Goal: Information Seeking & Learning: Learn about a topic

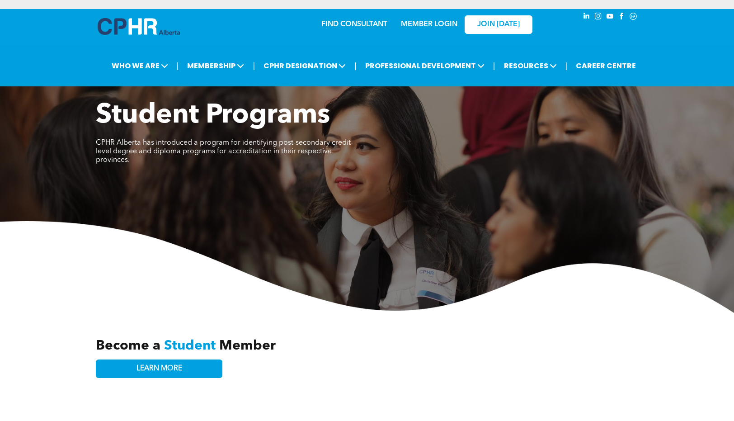
click at [438, 26] on link "MEMBER LOGIN" at bounding box center [429, 24] width 56 height 7
click at [420, 21] on link "MEMBER LOGIN" at bounding box center [429, 24] width 56 height 7
click at [428, 24] on link "MEMBER LOGIN" at bounding box center [429, 24] width 56 height 7
click at [484, 24] on span "JOIN [DATE]" at bounding box center [498, 24] width 42 height 9
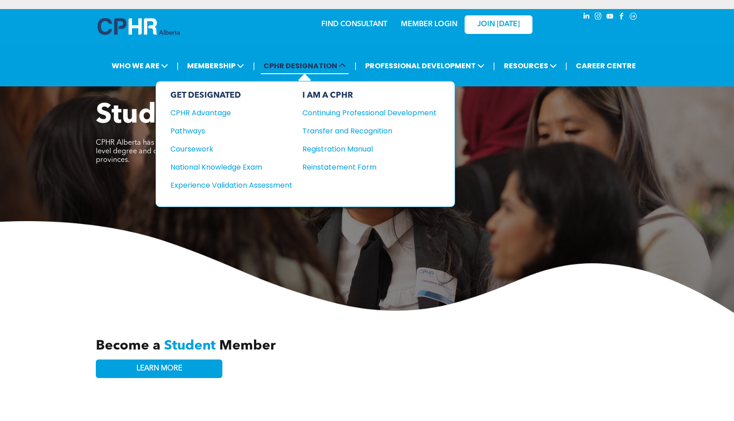
click at [310, 67] on span "CPHR DESIGNATION" at bounding box center [305, 65] width 88 height 17
click at [348, 111] on div "Continuing Professional Development" at bounding box center [362, 112] width 121 height 11
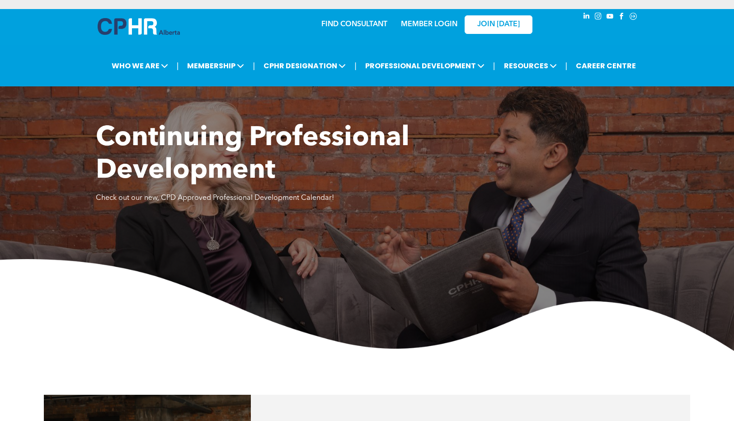
click at [417, 23] on link "MEMBER LOGIN" at bounding box center [429, 24] width 56 height 7
